Goal: Transaction & Acquisition: Purchase product/service

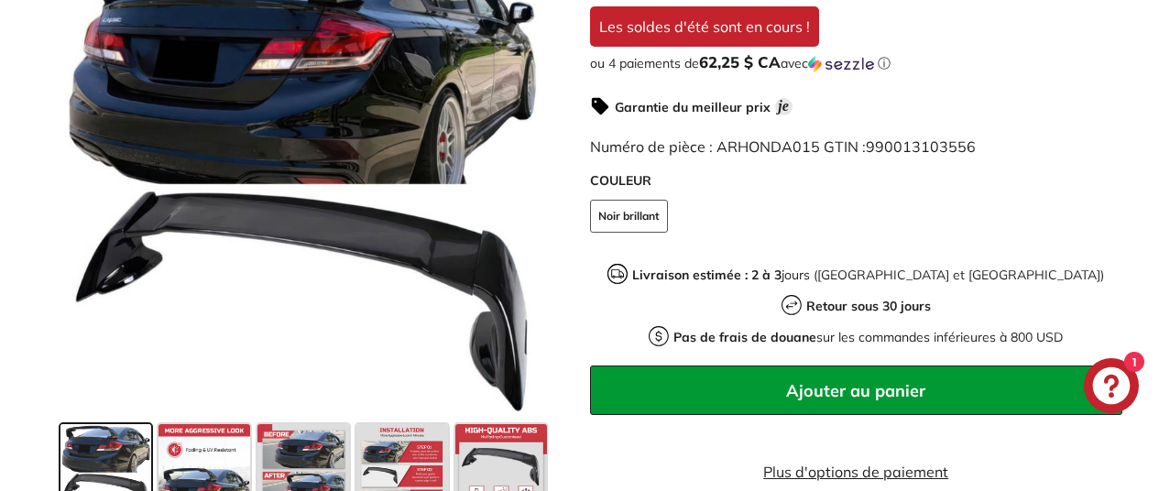
scroll to position [641, 0]
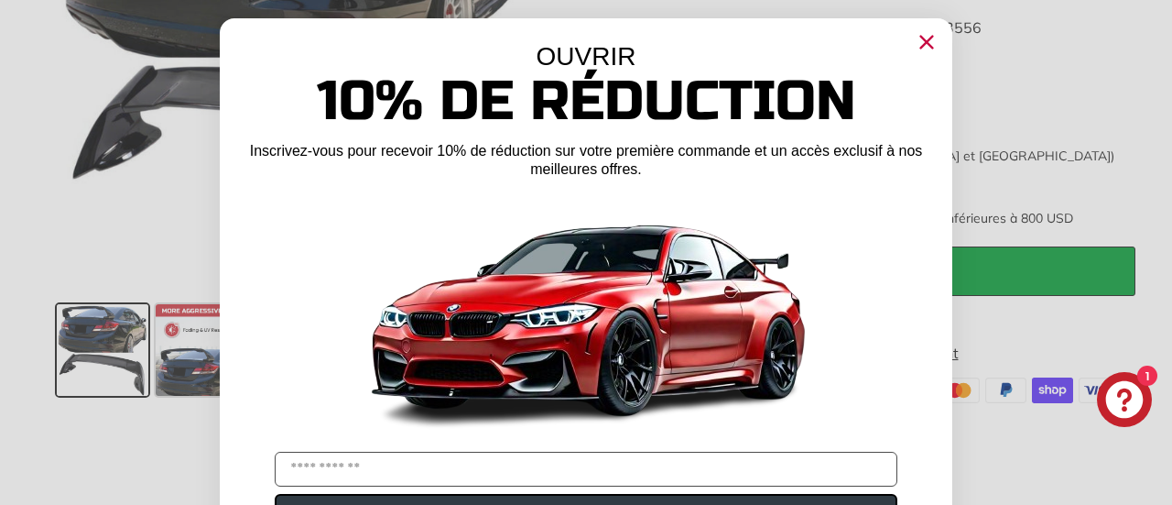
click at [921, 40] on icon "Fermer la boîte de dialogue" at bounding box center [927, 43] width 12 height 12
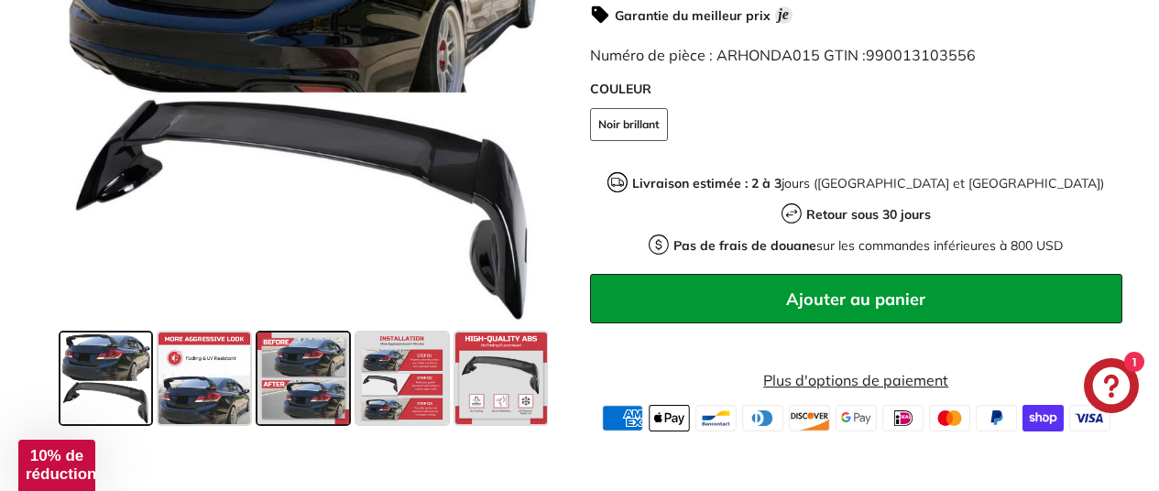
click at [289, 332] on span at bounding box center [303, 378] width 92 height 92
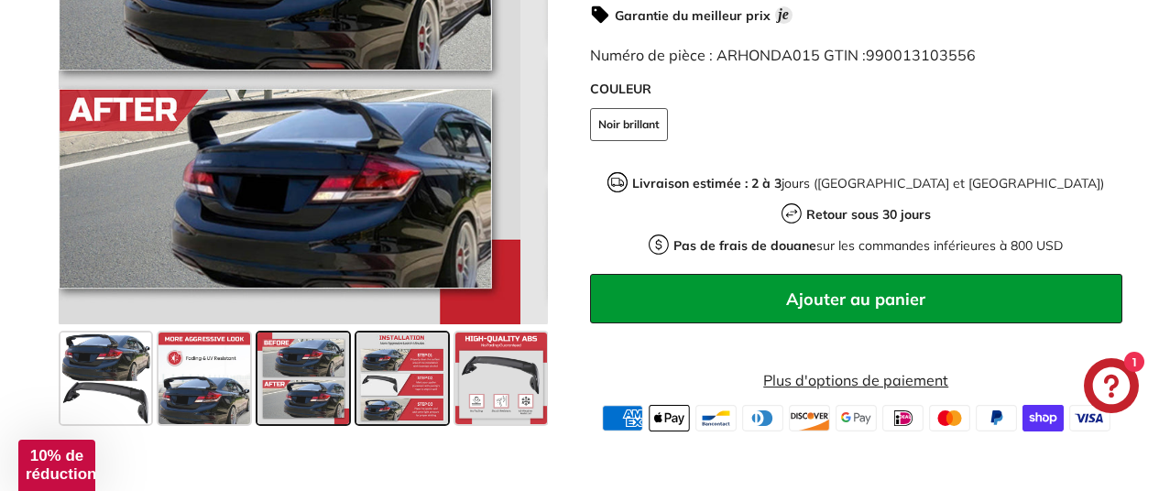
click at [383, 332] on span at bounding box center [402, 378] width 92 height 92
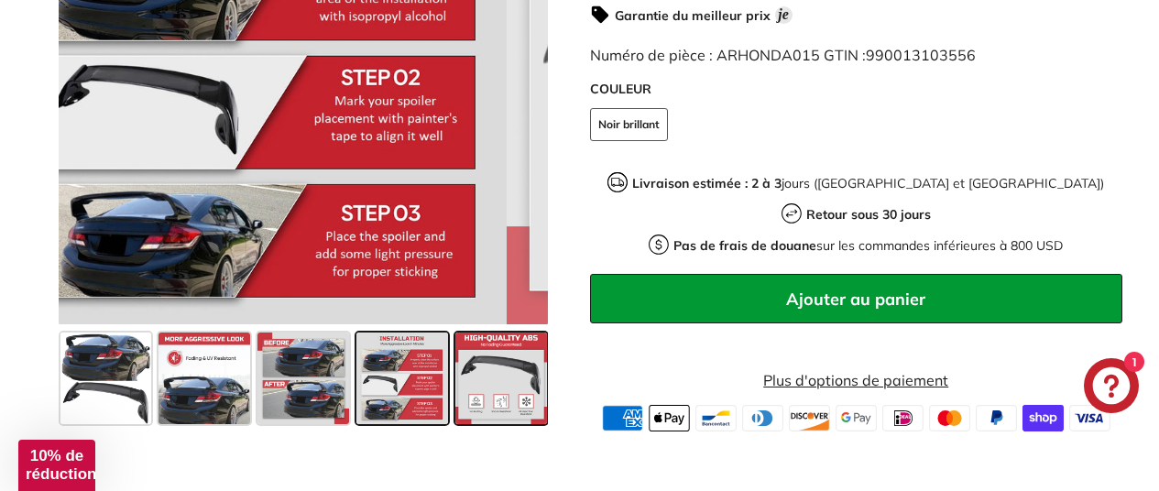
click at [479, 340] on span at bounding box center [501, 378] width 92 height 92
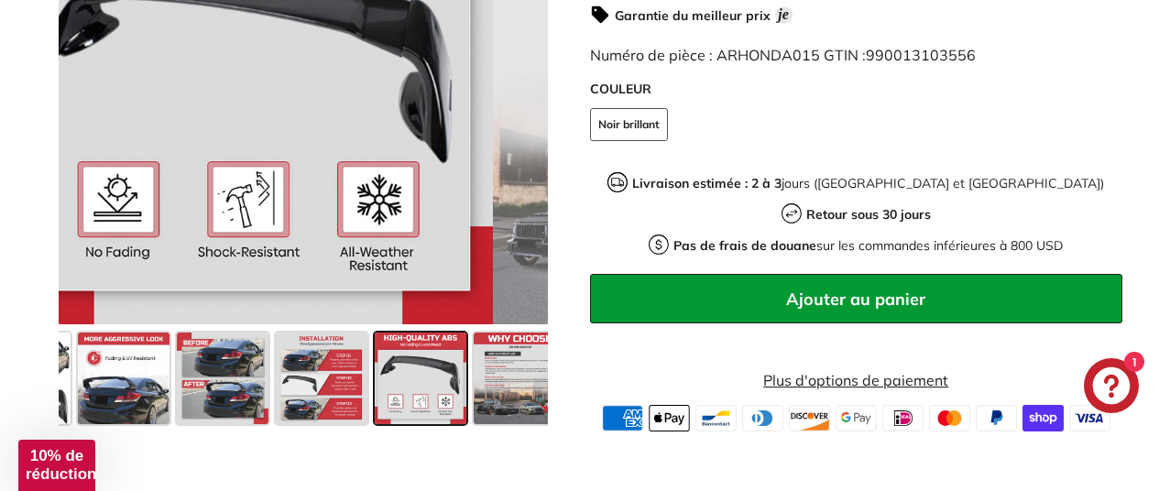
scroll to position [0, 88]
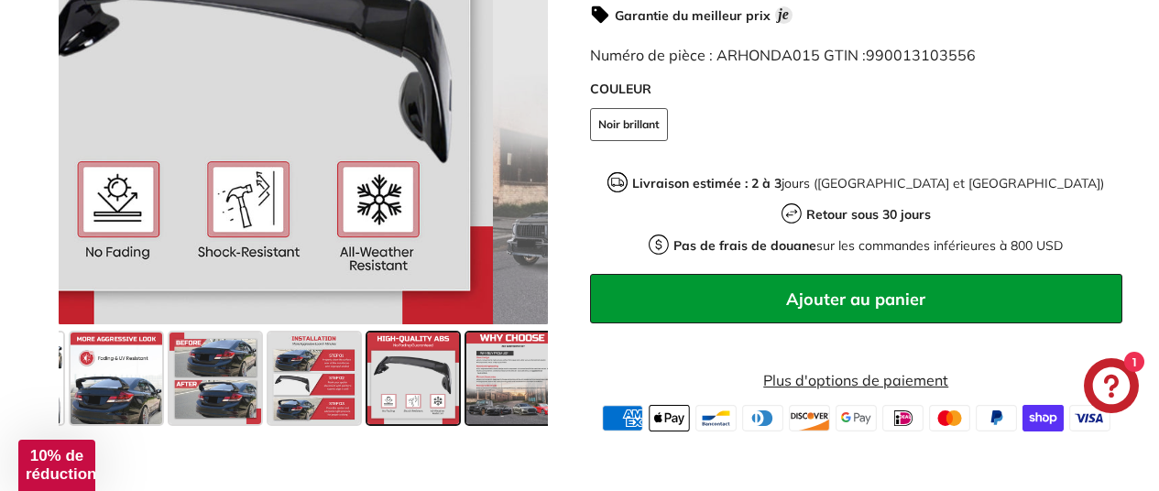
click at [500, 343] on span at bounding box center [512, 378] width 92 height 92
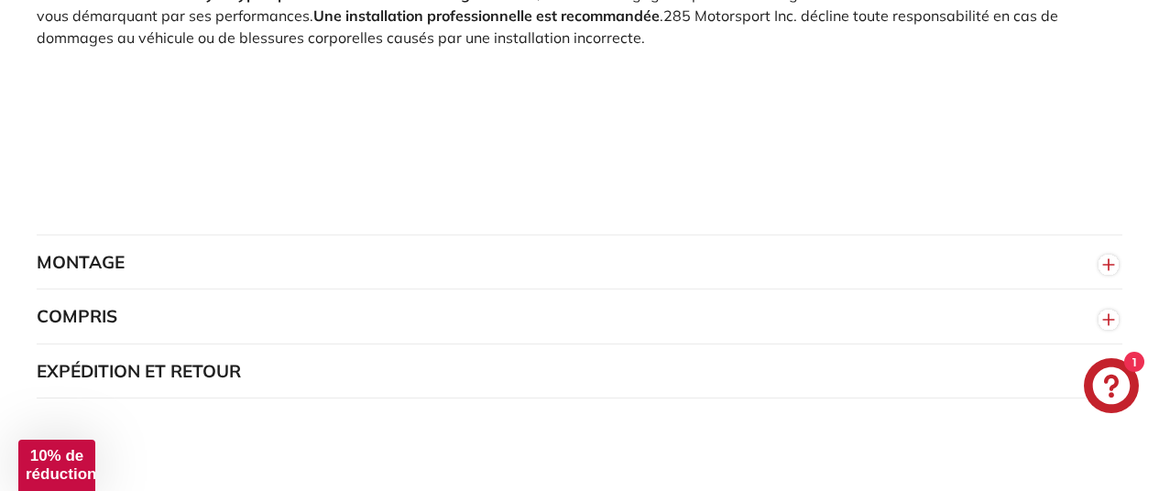
scroll to position [1374, 0]
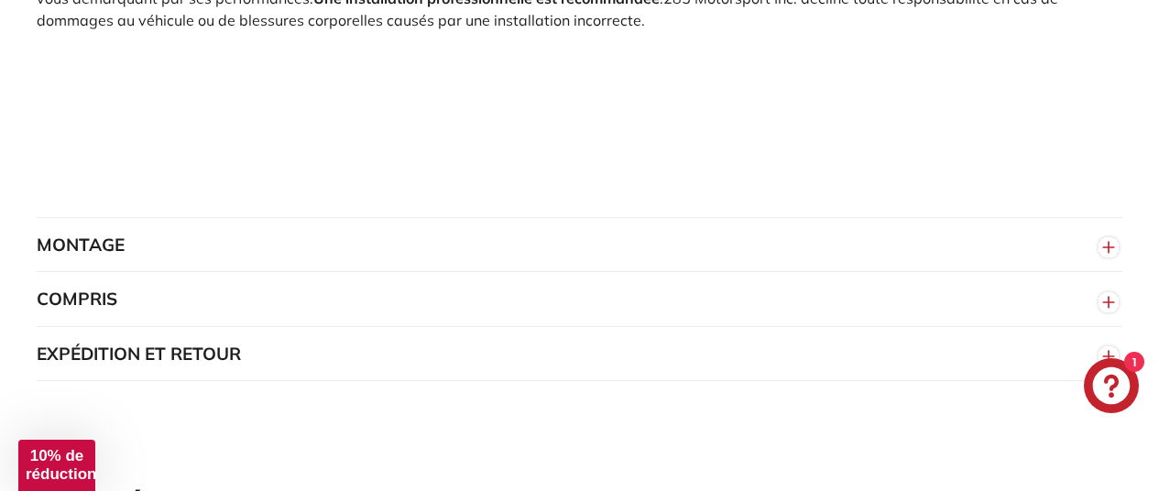
click at [440, 218] on button "MONTAGE" at bounding box center [579, 245] width 1085 height 55
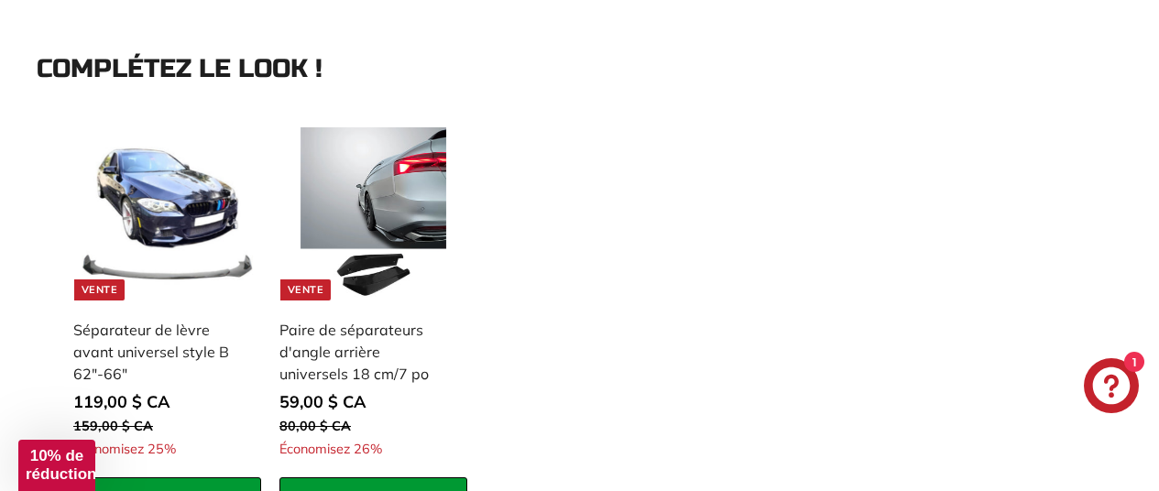
scroll to position [1923, 0]
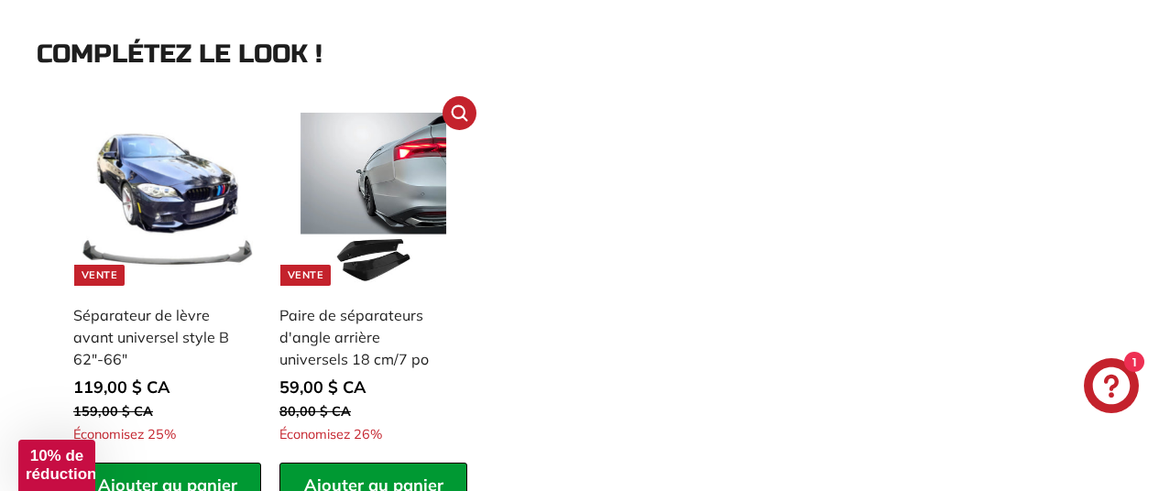
click at [367, 224] on img at bounding box center [373, 199] width 173 height 173
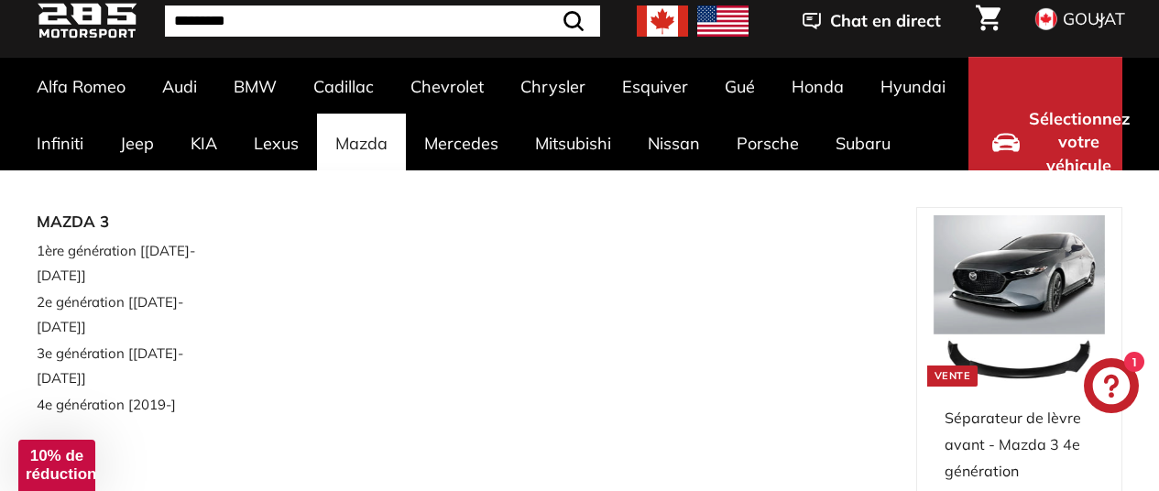
scroll to position [92, 0]
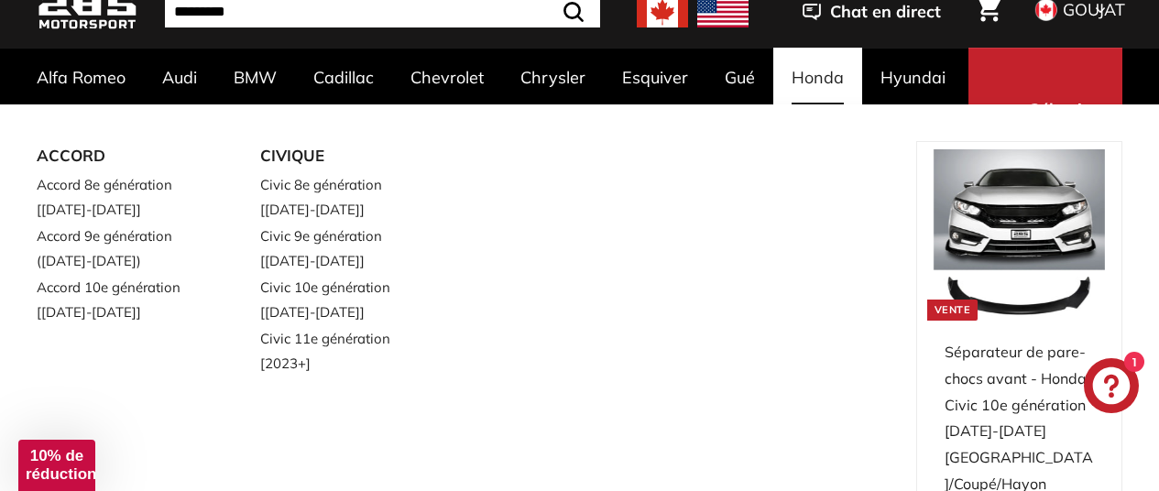
click at [819, 72] on font "Honda" at bounding box center [817, 77] width 52 height 21
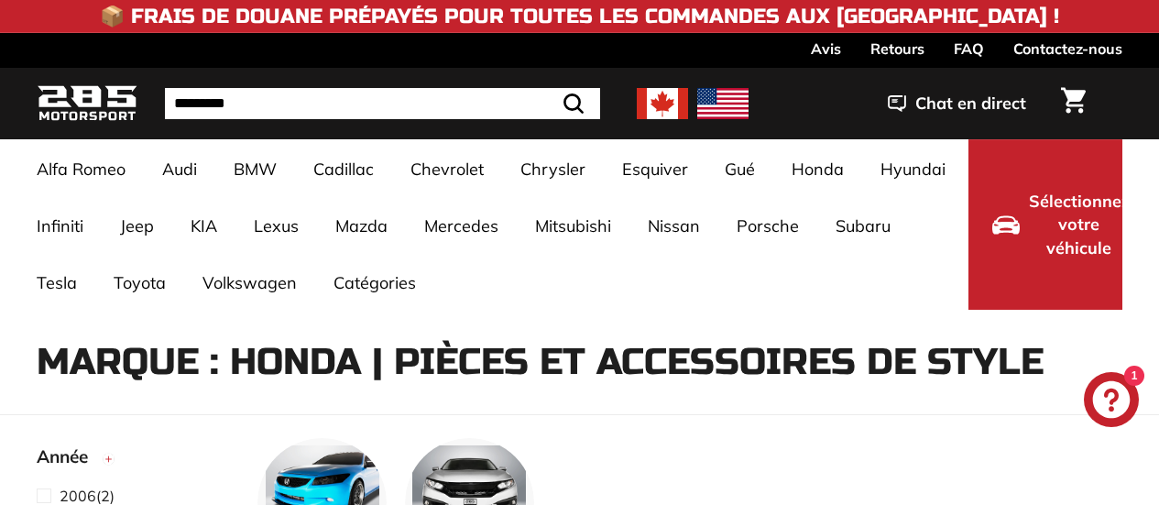
select select "**********"
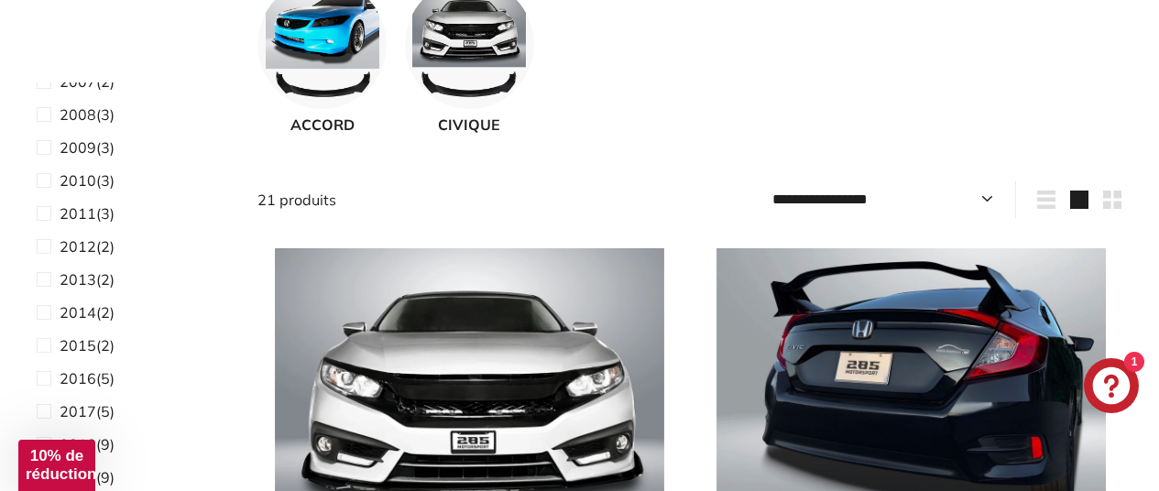
scroll to position [183, 0]
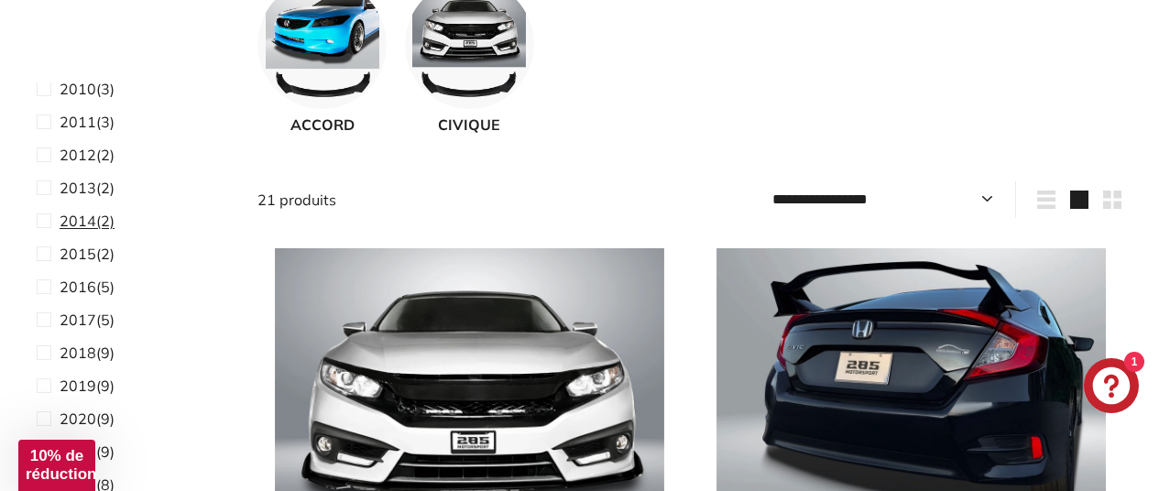
click at [42, 223] on span at bounding box center [48, 221] width 23 height 22
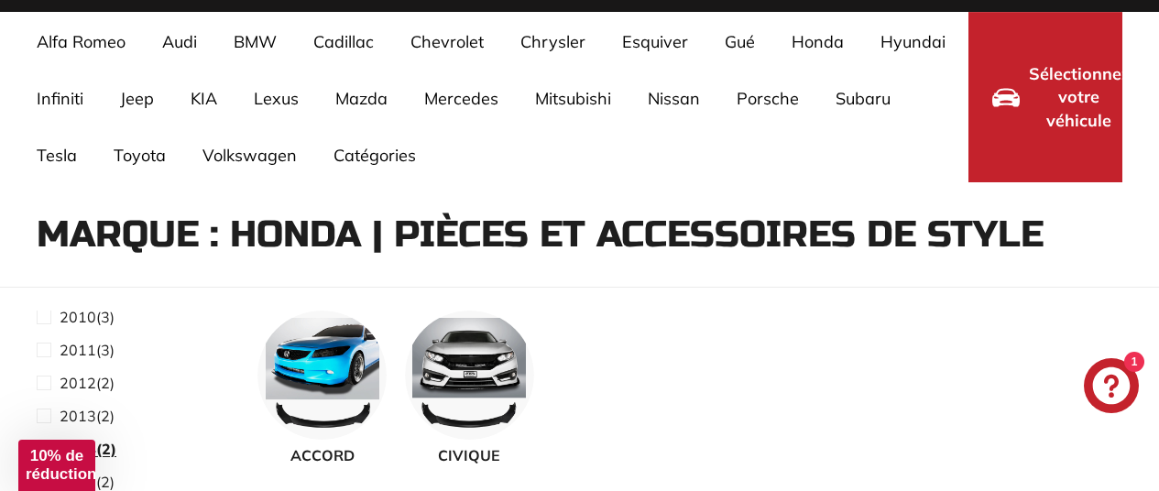
scroll to position [117, 0]
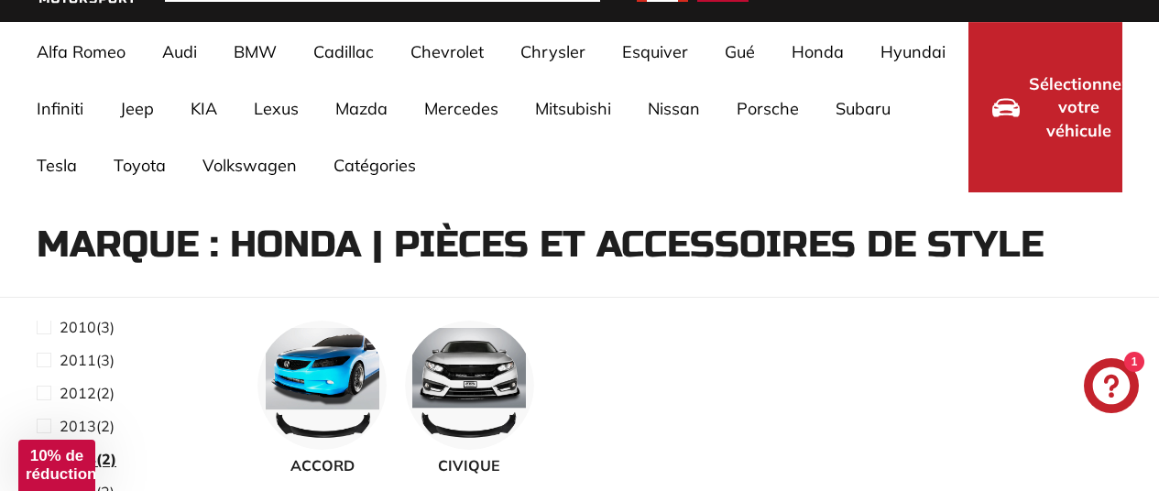
select select "**********"
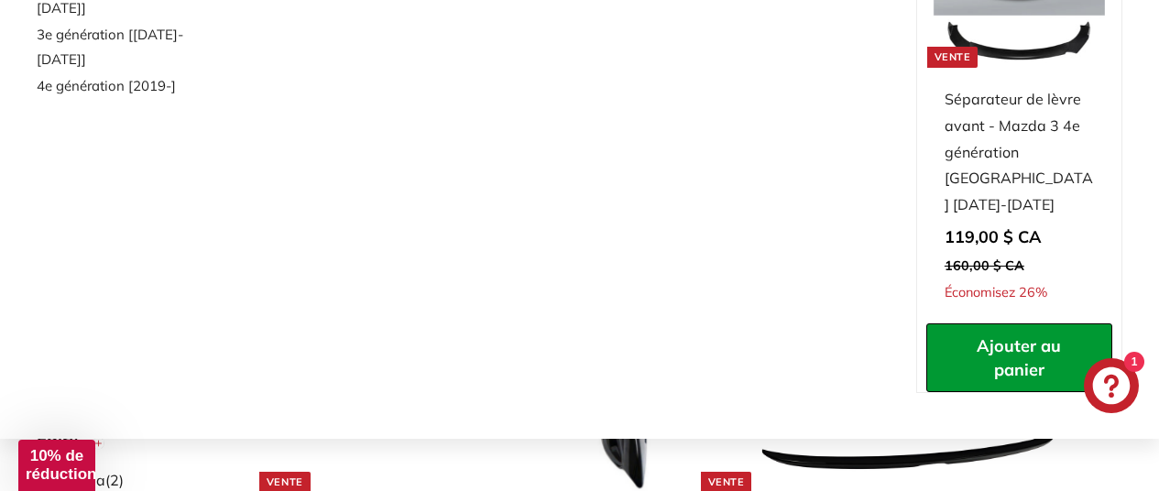
scroll to position [392, 0]
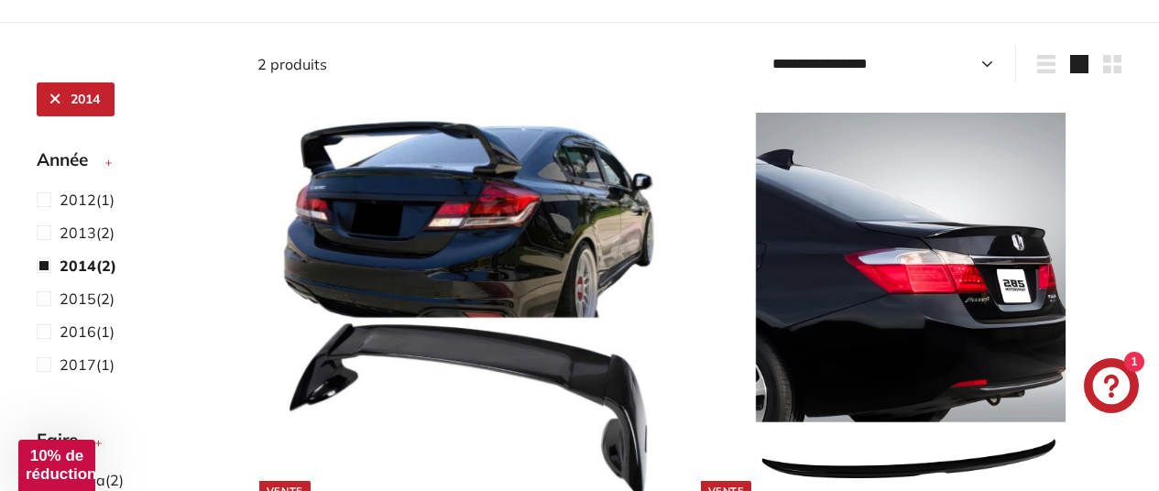
click at [1139, 356] on span "1" at bounding box center [1134, 362] width 20 height 20
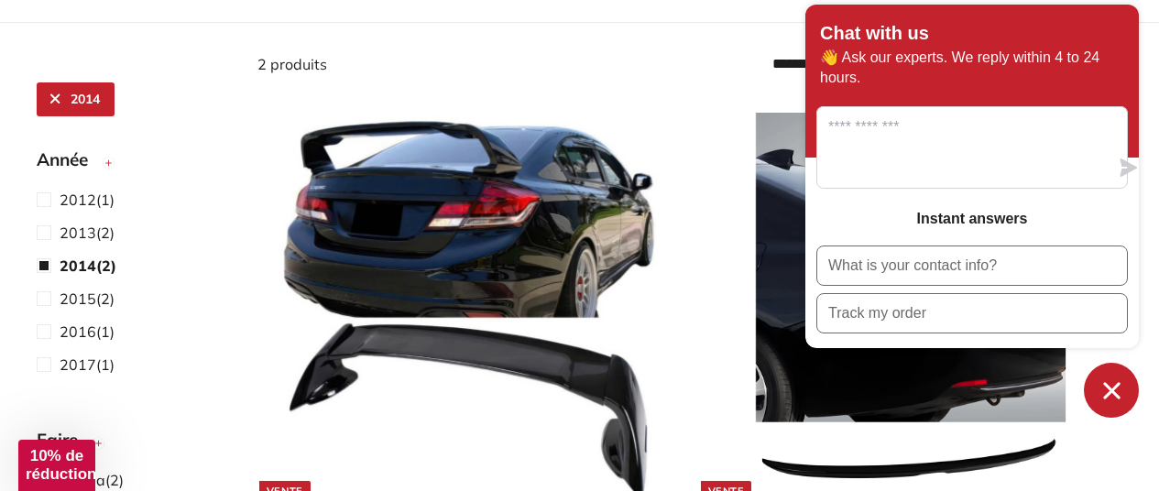
click at [1149, 38] on div "2014 .cls-1{fill:none;stroke:#000;stroke-miterlimit:10;stroke-width:2px} Trier …" at bounding box center [579, 372] width 1159 height 700
click at [674, 123] on div ".cls-1{fill:none;stroke:#000;stroke-miterlimit:10;stroke-width:2px} Boutique ra…" at bounding box center [673, 106] width 34 height 38
click at [679, 147] on link "Vente Aileron arrière de style Type R - Honda Civic 9e génération berline 2012-…" at bounding box center [468, 354] width 423 height 516
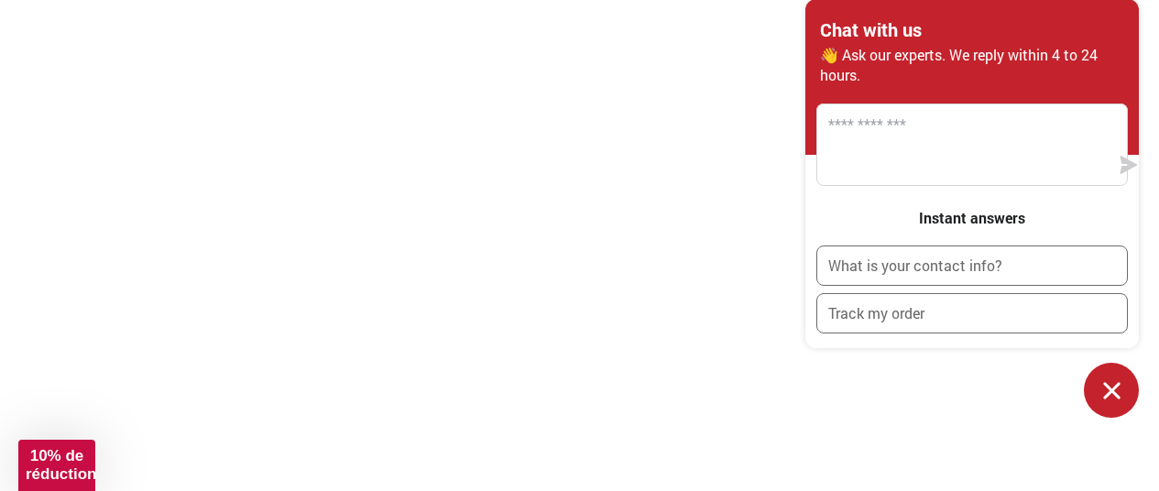
scroll to position [3938, 0]
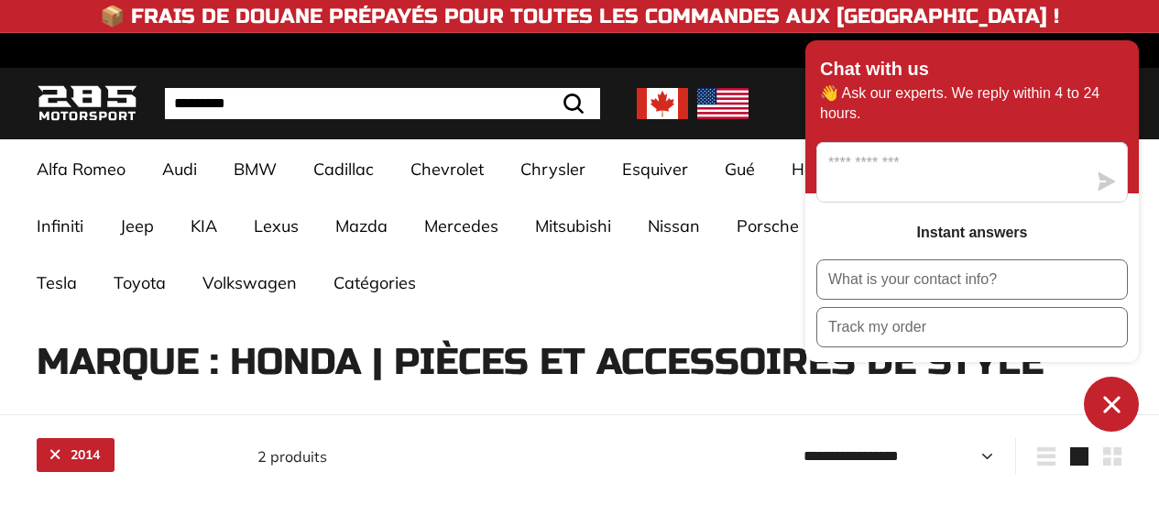
select select "**********"
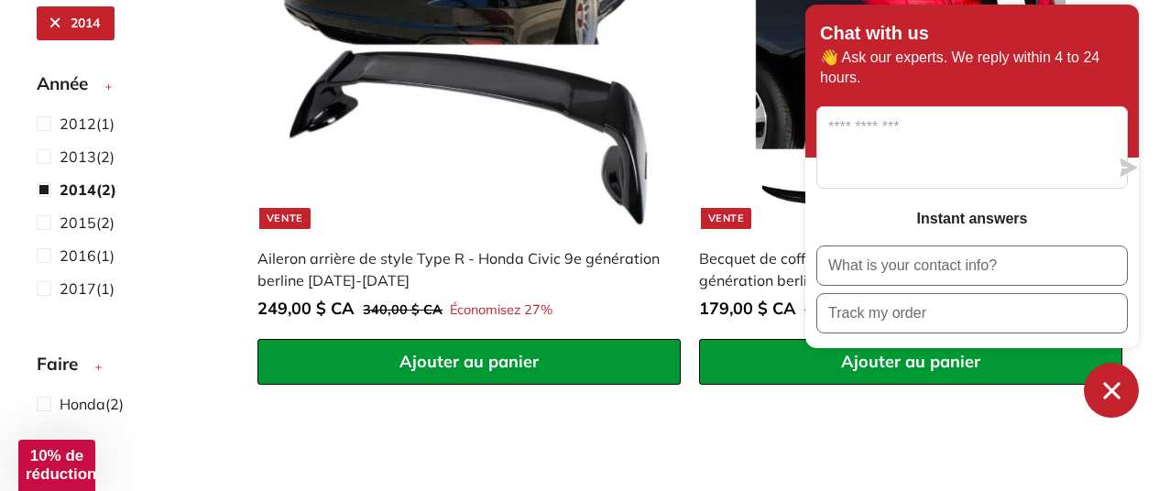
click at [768, 22] on img at bounding box center [910, 34] width 389 height 389
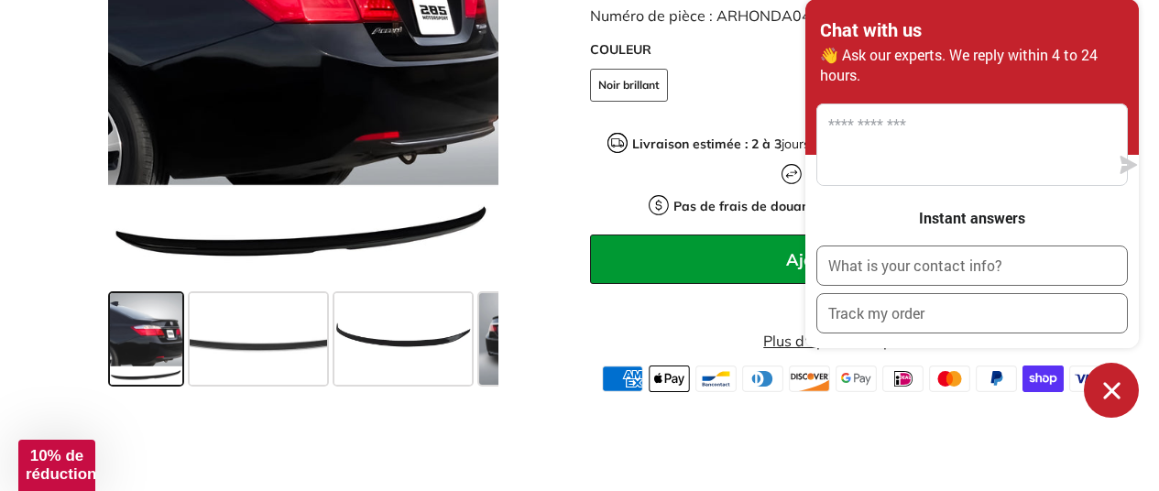
scroll to position [550, 0]
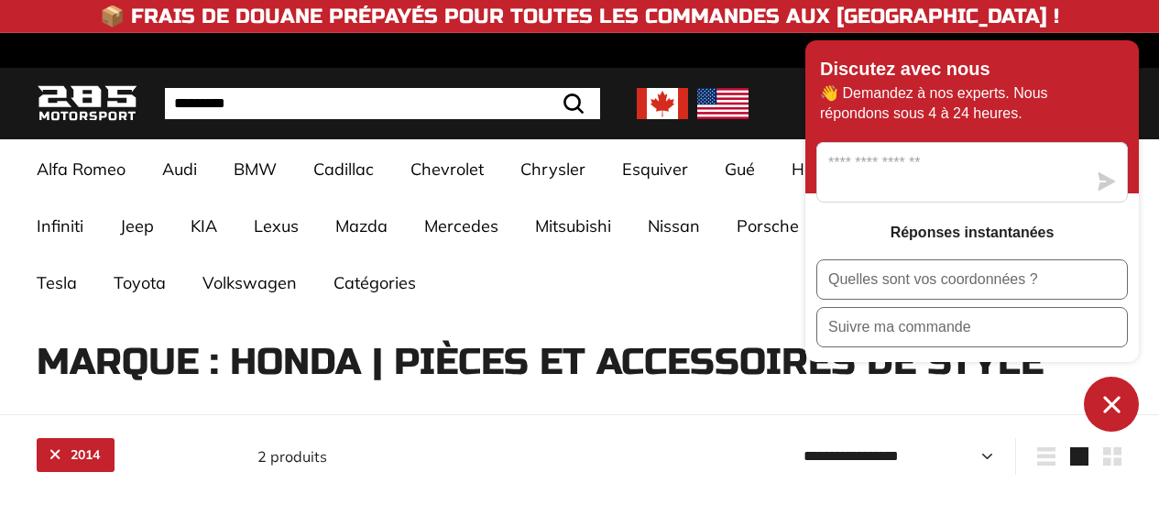
select select "**********"
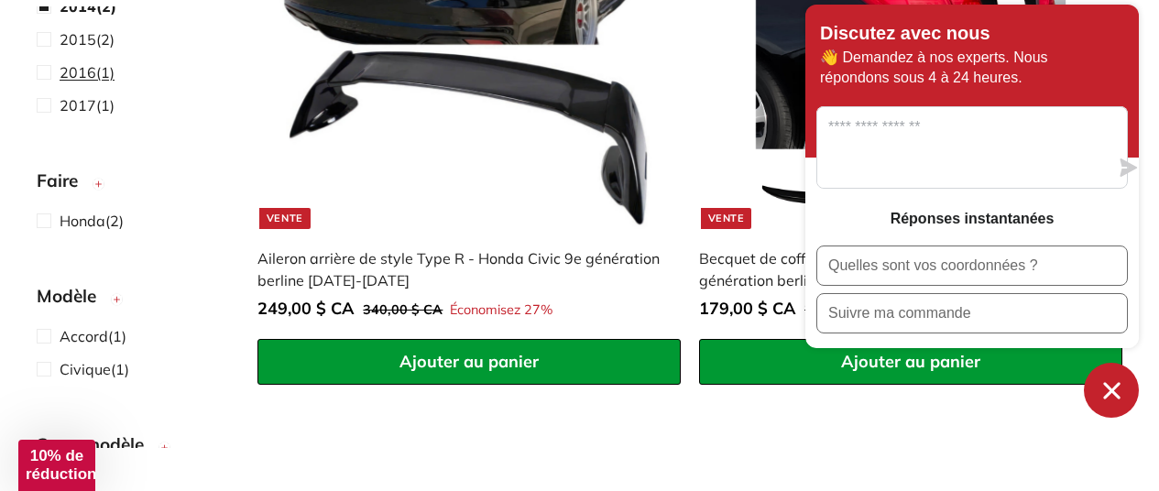
scroll to position [275, 0]
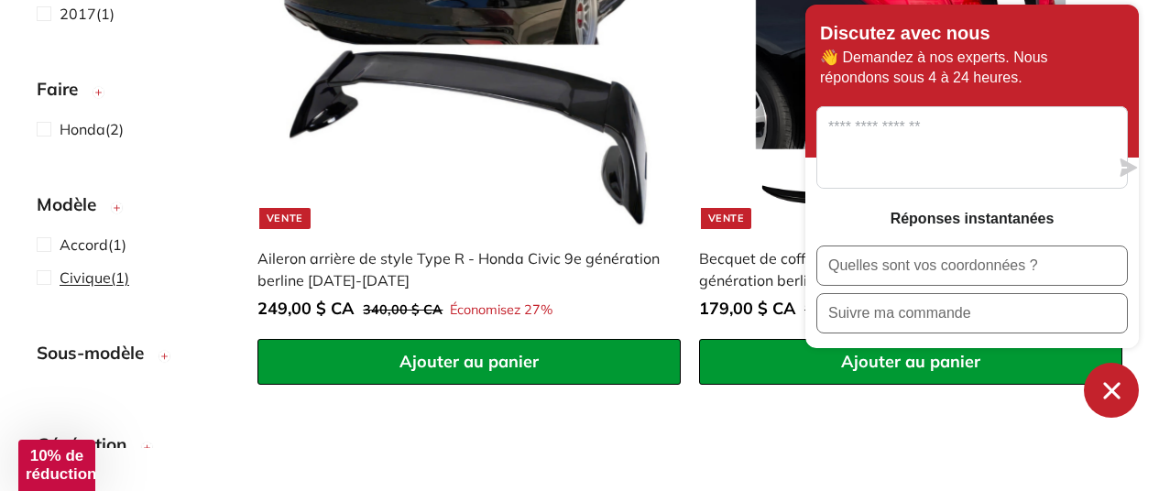
click at [87, 271] on font "Civique" at bounding box center [85, 277] width 51 height 18
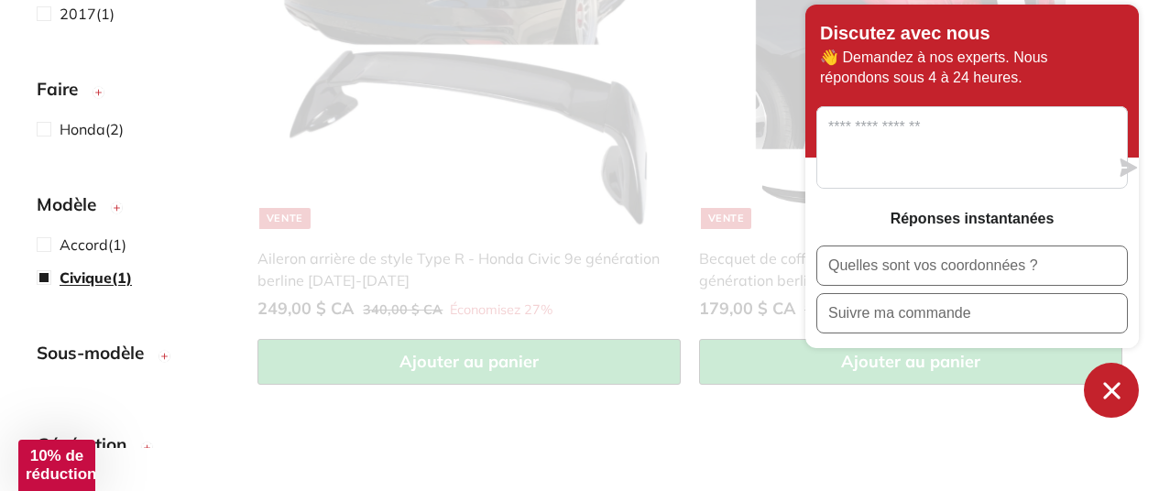
scroll to position [319, 0]
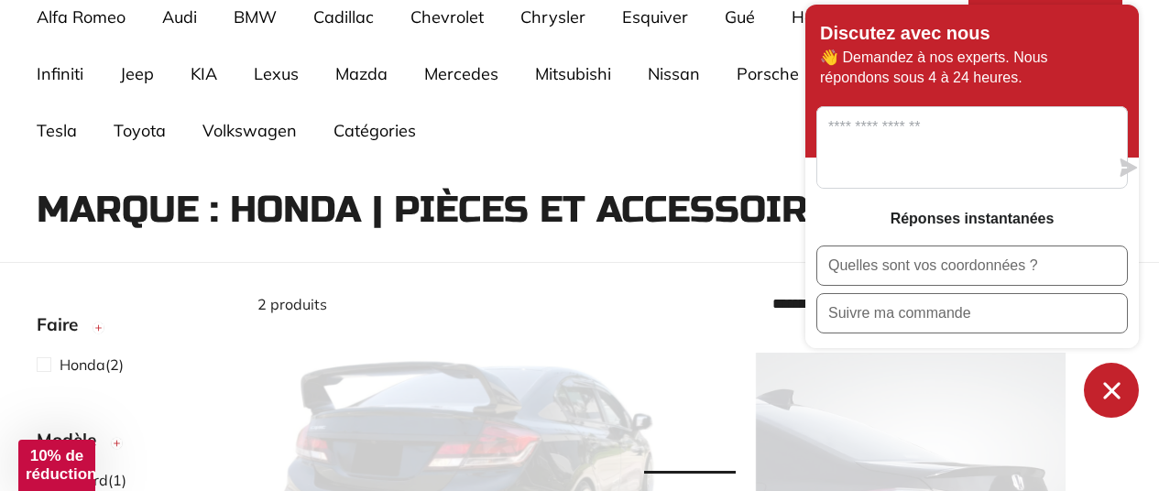
select select "**********"
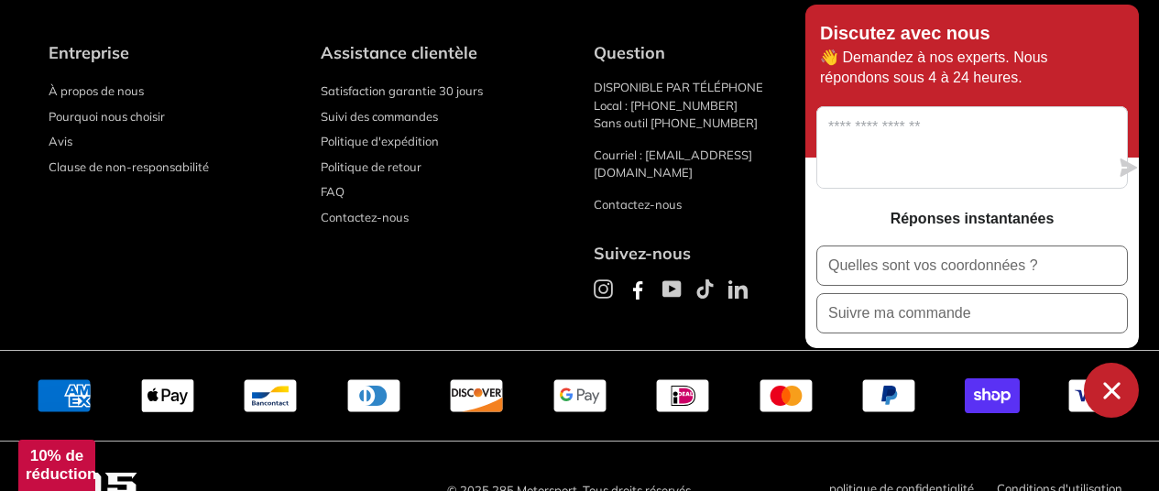
scroll to position [2129, 0]
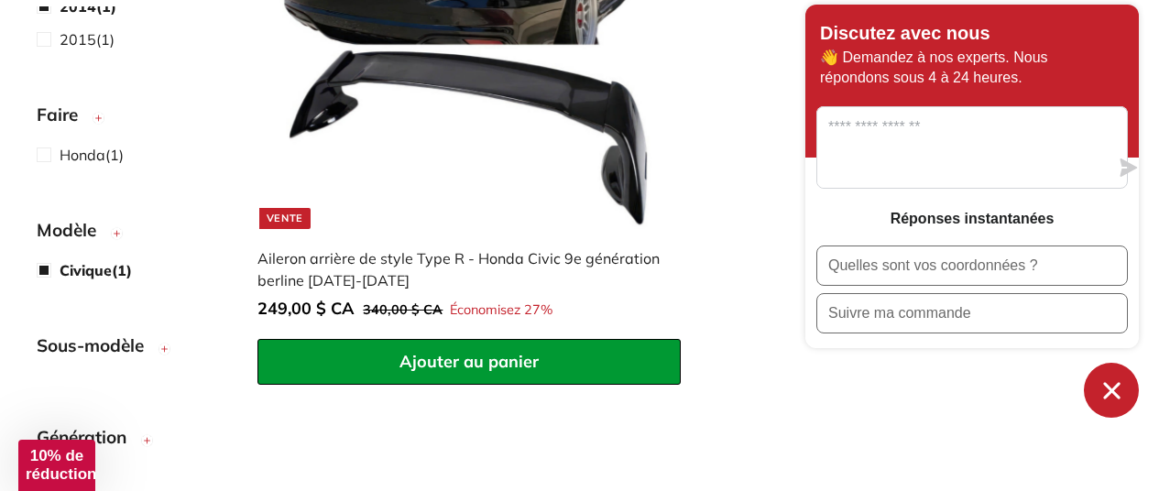
select select "**********"
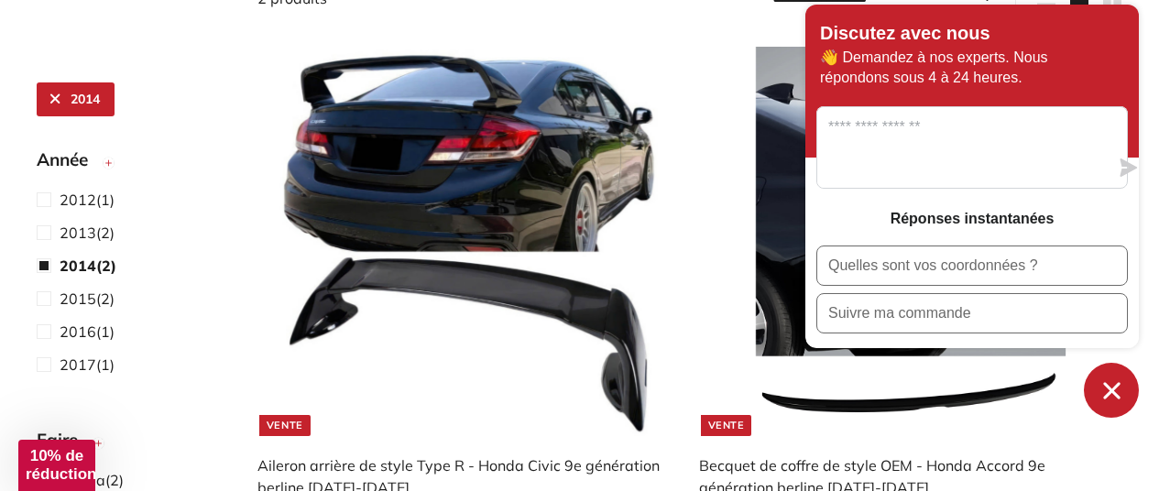
select select "**********"
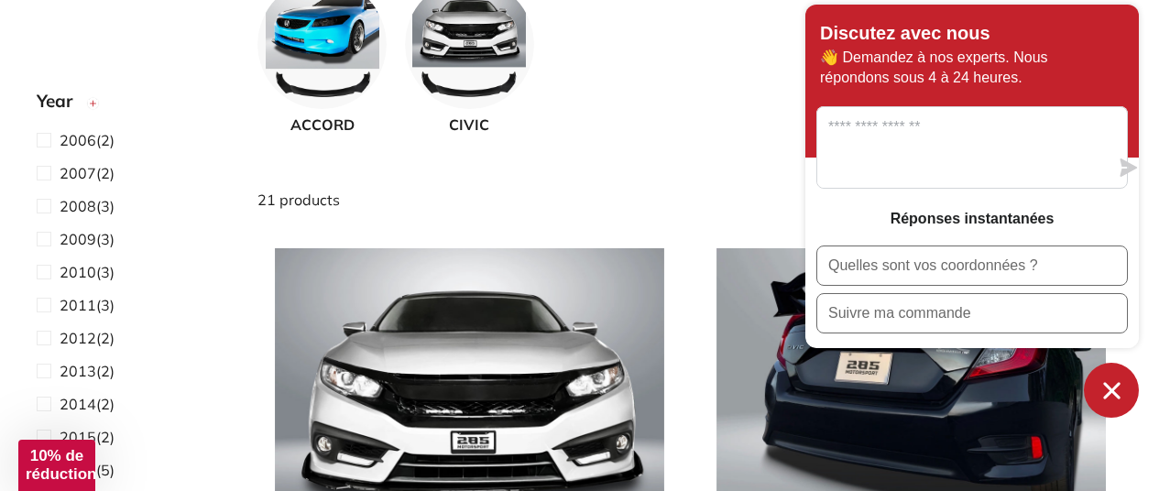
scroll to position [119, 0]
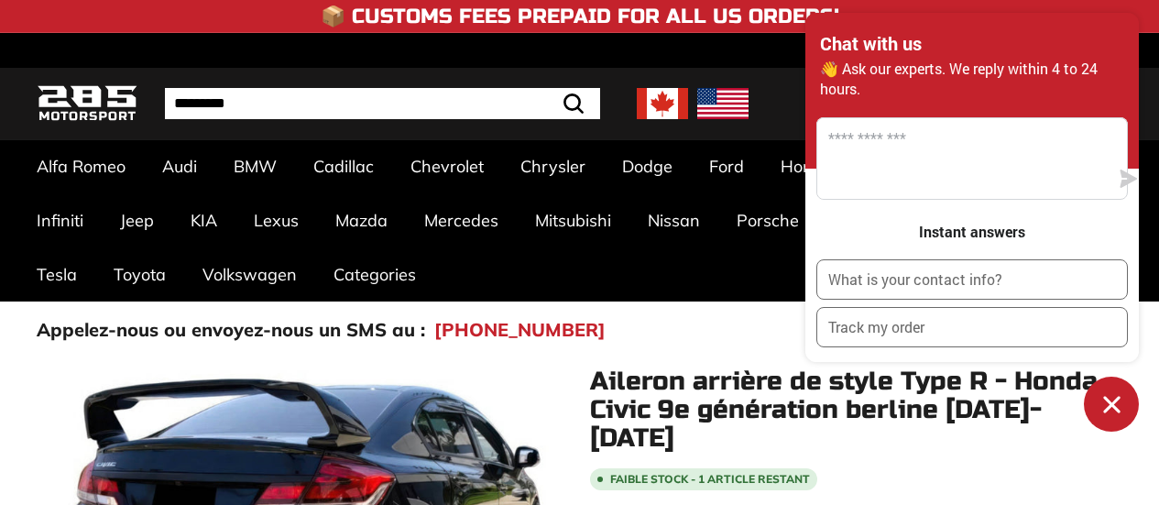
scroll to position [1970, 0]
